Goal: Task Accomplishment & Management: Use online tool/utility

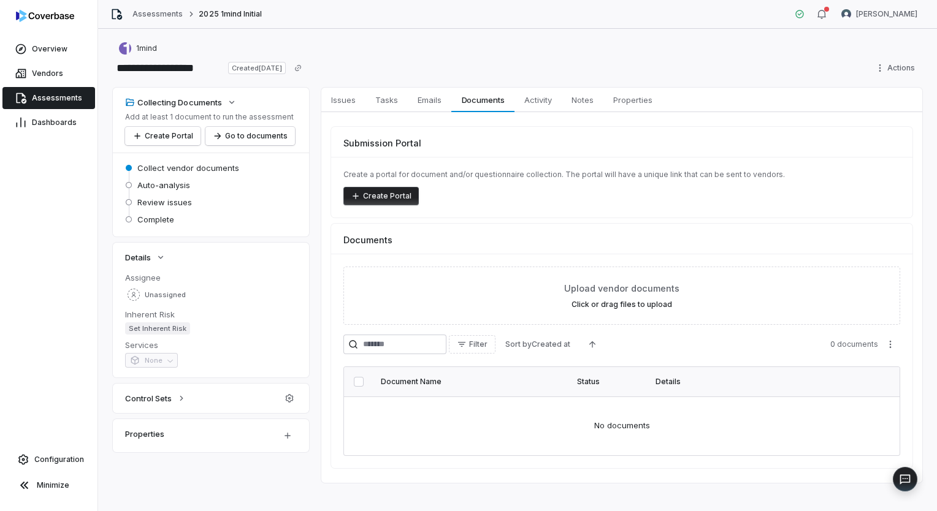
click at [66, 99] on span "Assessments" at bounding box center [57, 98] width 50 height 10
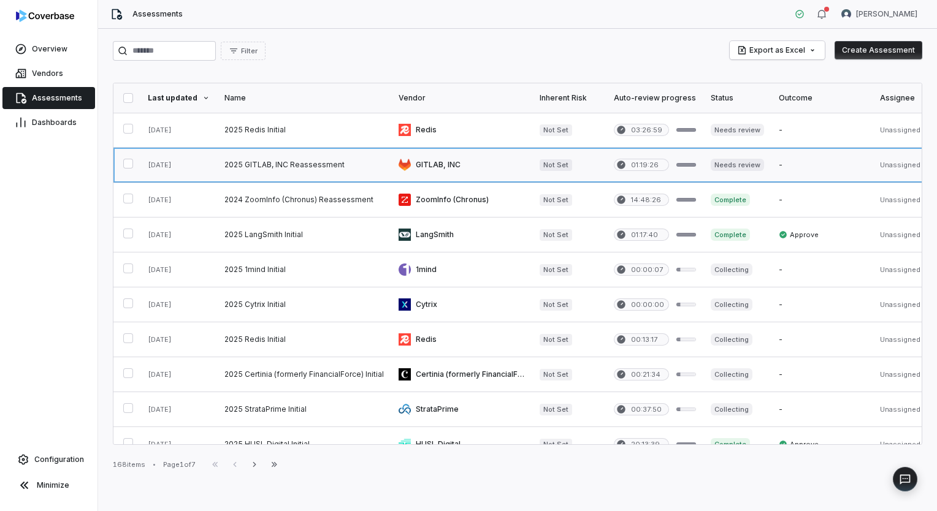
click at [384, 164] on link at bounding box center [304, 165] width 174 height 34
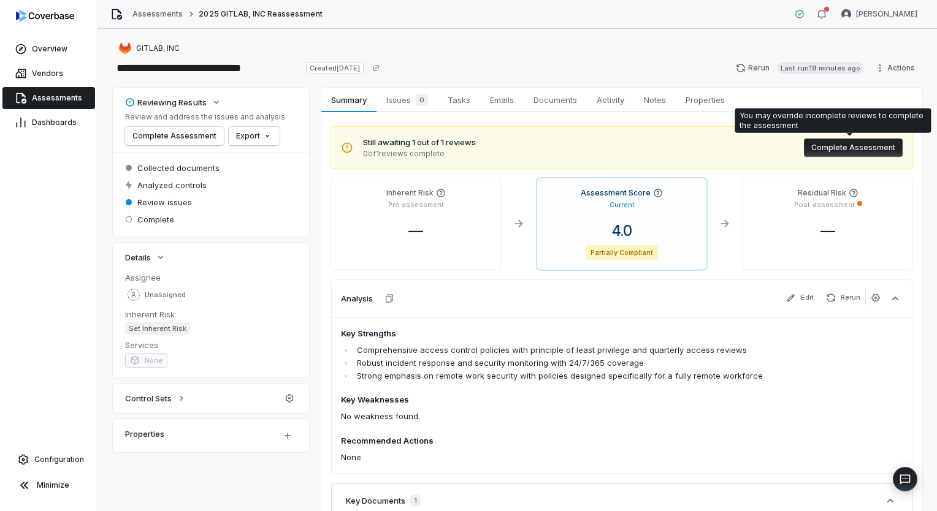
click at [846, 144] on button "Complete Assessment" at bounding box center [853, 148] width 99 height 18
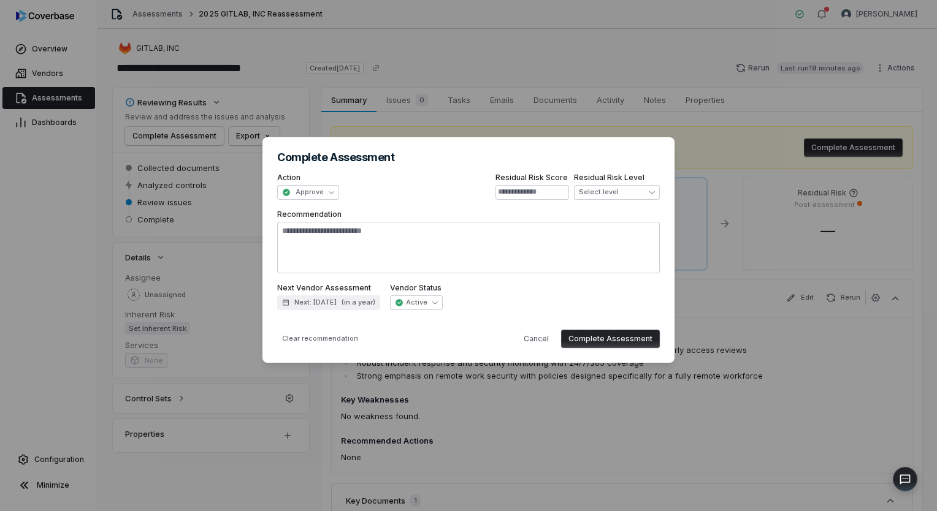
click at [620, 341] on button "Complete Assessment" at bounding box center [610, 339] width 99 height 18
type textarea "*"
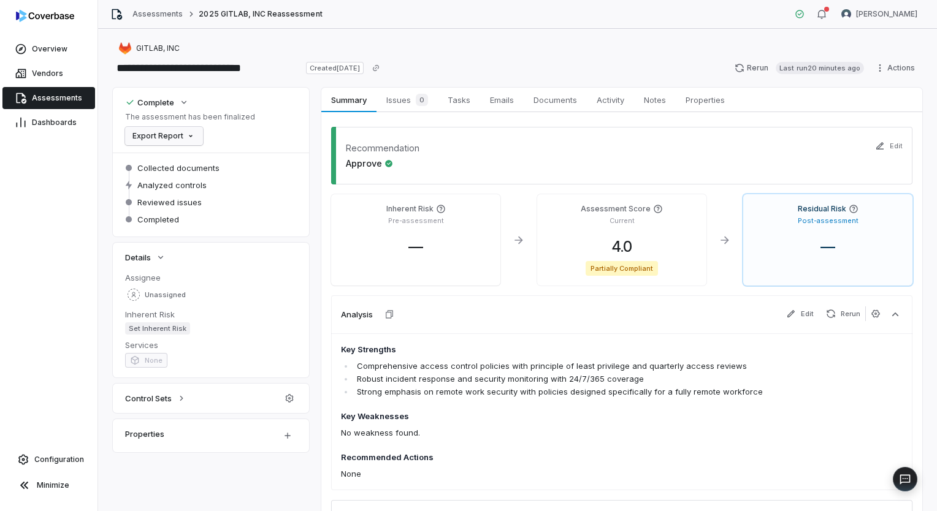
click at [186, 137] on html "**********" at bounding box center [468, 255] width 937 height 511
click at [184, 161] on div "Export as PDF" at bounding box center [173, 163] width 86 height 20
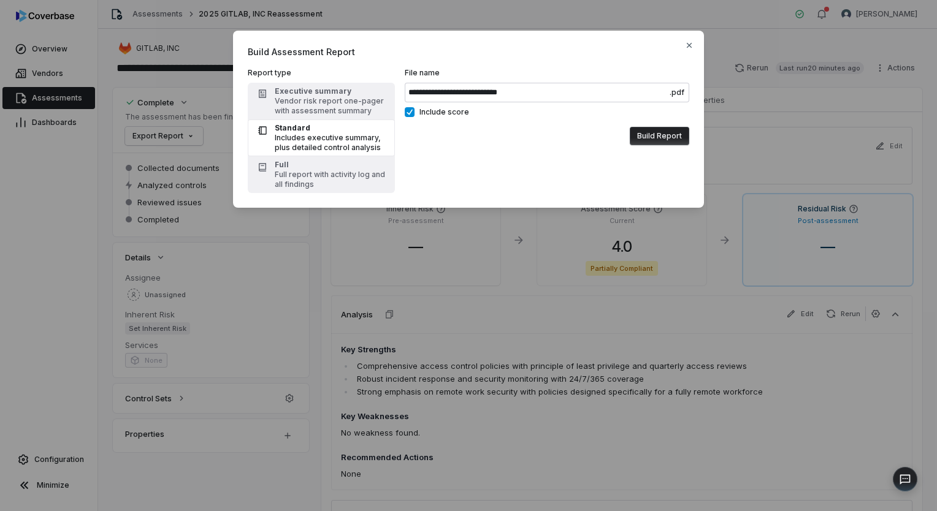
click at [416, 114] on label "Include score" at bounding box center [547, 112] width 284 height 10
click at [414, 114] on button "Include score" at bounding box center [410, 112] width 10 height 10
click at [309, 104] on div "Vendor risk report one-pager with assessment summary" at bounding box center [331, 106] width 113 height 20
type input "**********"
click at [660, 136] on button "Build Report" at bounding box center [659, 136] width 59 height 18
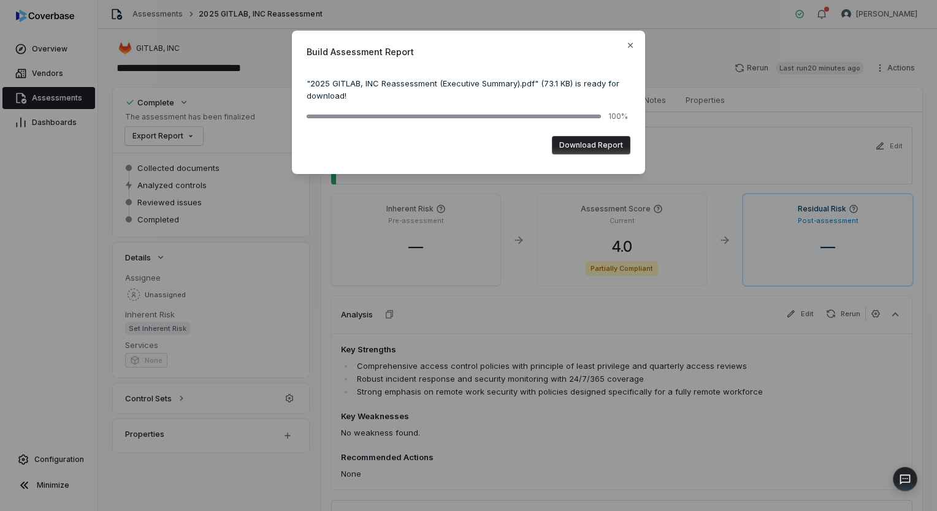
click at [583, 145] on button "Download Report" at bounding box center [591, 145] width 78 height 18
